Goal: Task Accomplishment & Management: Manage account settings

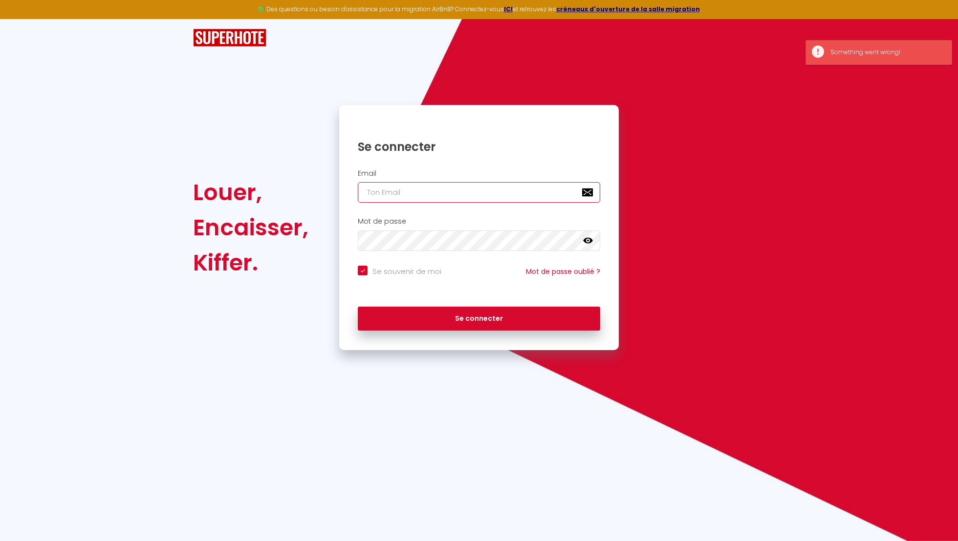
click at [528, 187] on input "email" at bounding box center [479, 192] width 242 height 21
click at [602, 236] on div "Mot de passe false" at bounding box center [478, 234] width 267 height 34
click at [543, 195] on input "email" at bounding box center [479, 192] width 242 height 21
type input "[EMAIL_ADDRESS][DOMAIN_NAME]"
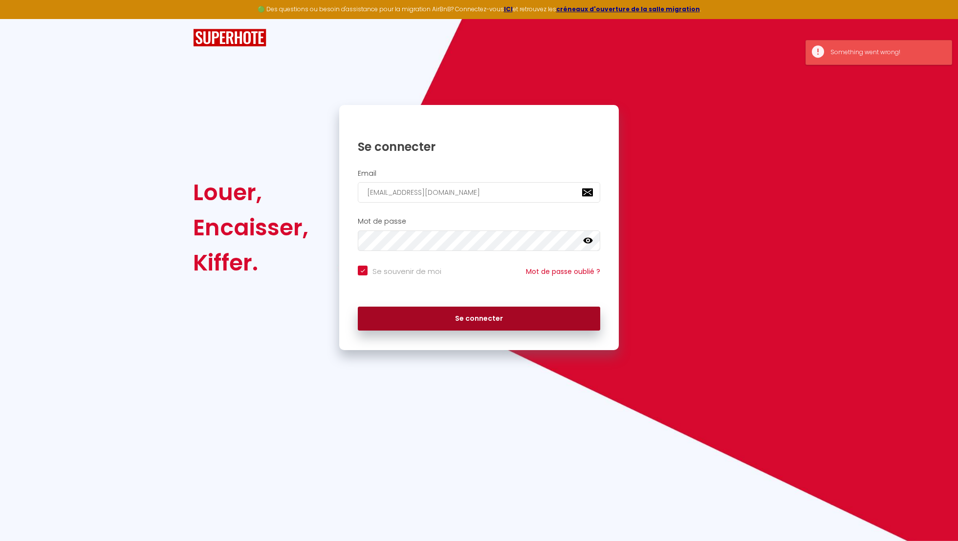
click at [522, 324] on button "Se connecter" at bounding box center [479, 319] width 242 height 24
checkbox input "true"
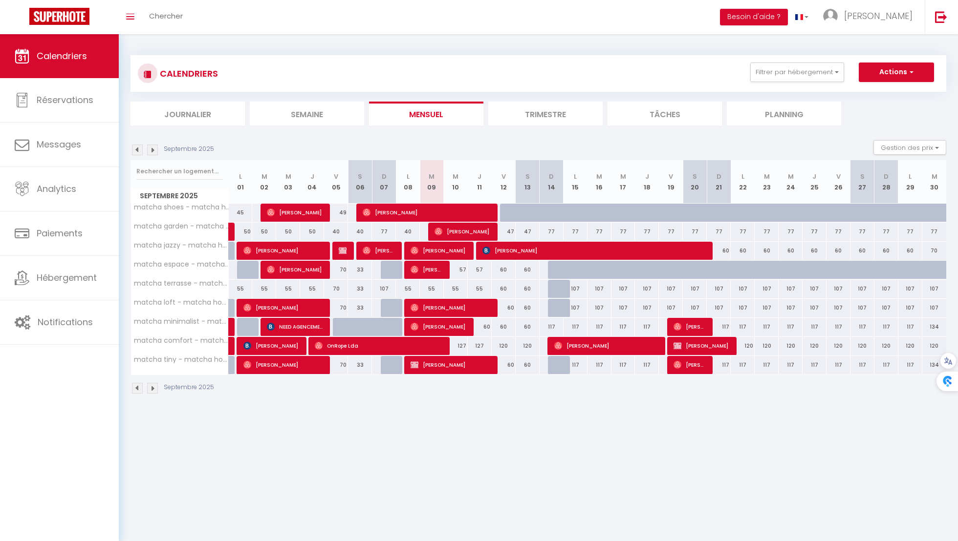
click at [557, 295] on div at bounding box center [560, 289] width 24 height 19
type input "107"
type input "Dim 14 Septembre 2025"
type input "Lun 15 Septembre 2025"
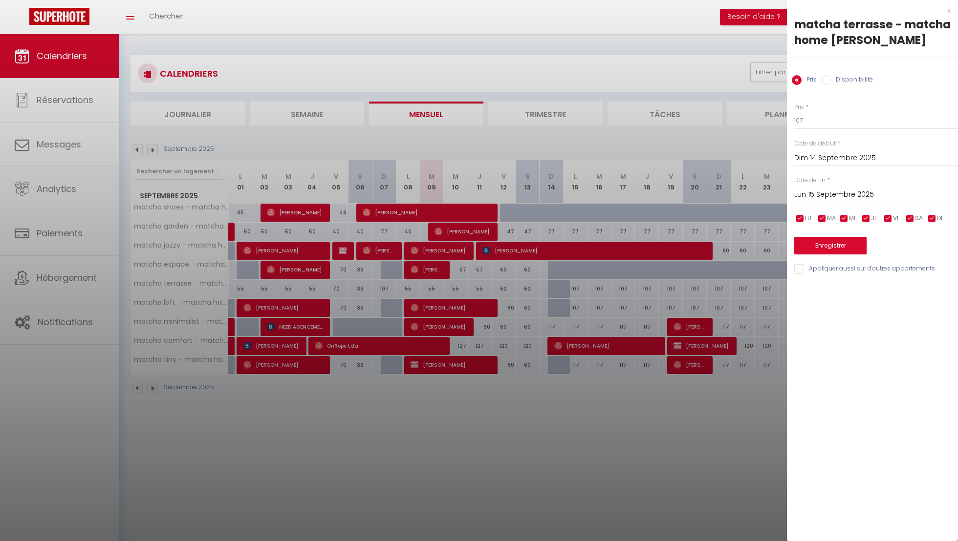
click at [558, 290] on div at bounding box center [479, 270] width 958 height 541
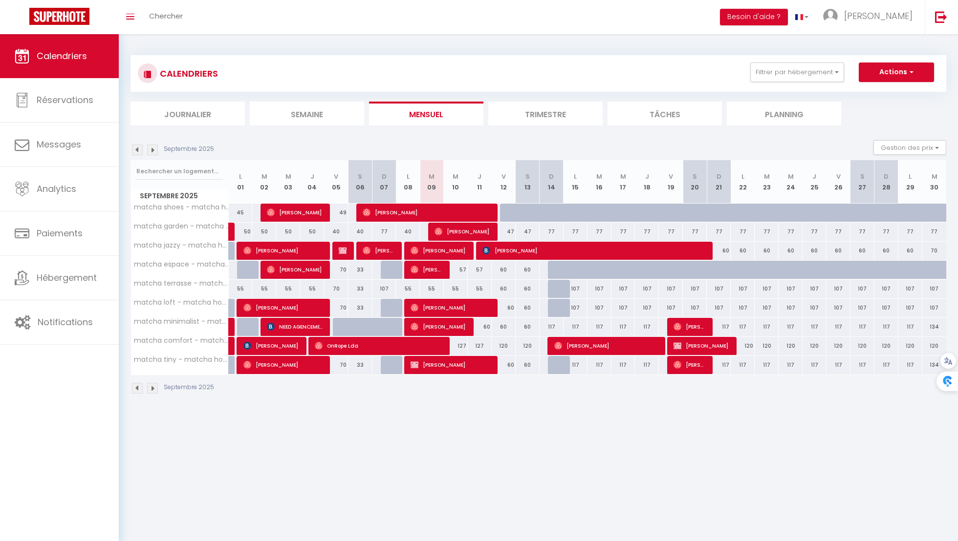
click at [560, 306] on div at bounding box center [560, 308] width 24 height 19
type input "107"
type input "Dim 14 Septembre 2025"
type input "Lun 15 Septembre 2025"
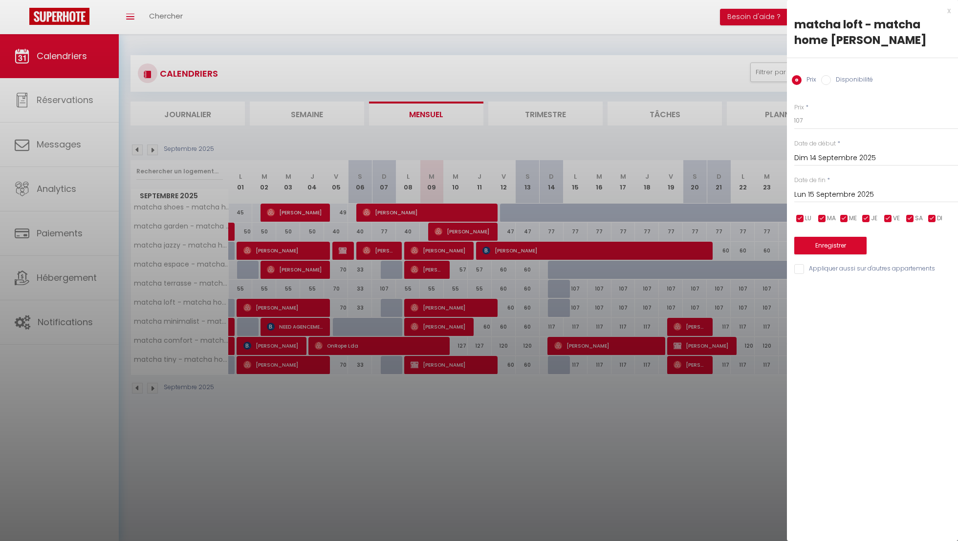
click at [558, 288] on div at bounding box center [479, 270] width 958 height 541
